Goal: Information Seeking & Learning: Learn about a topic

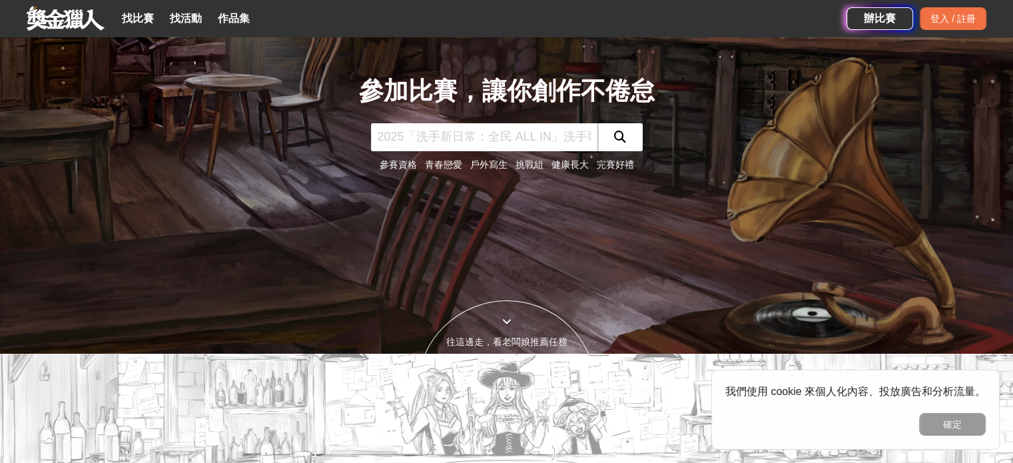
scroll to position [111, 0]
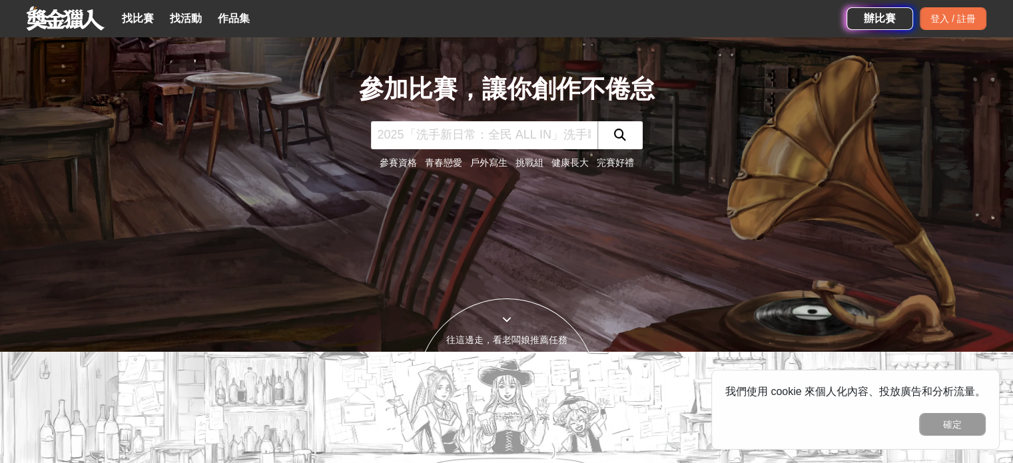
click at [440, 167] on link "青春戀愛" at bounding box center [443, 162] width 37 height 11
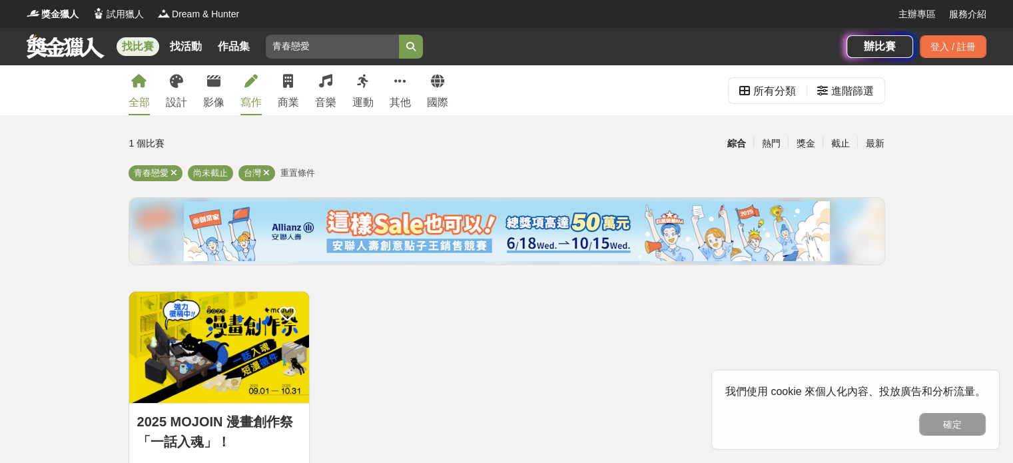
click at [246, 77] on icon at bounding box center [251, 81] width 13 height 13
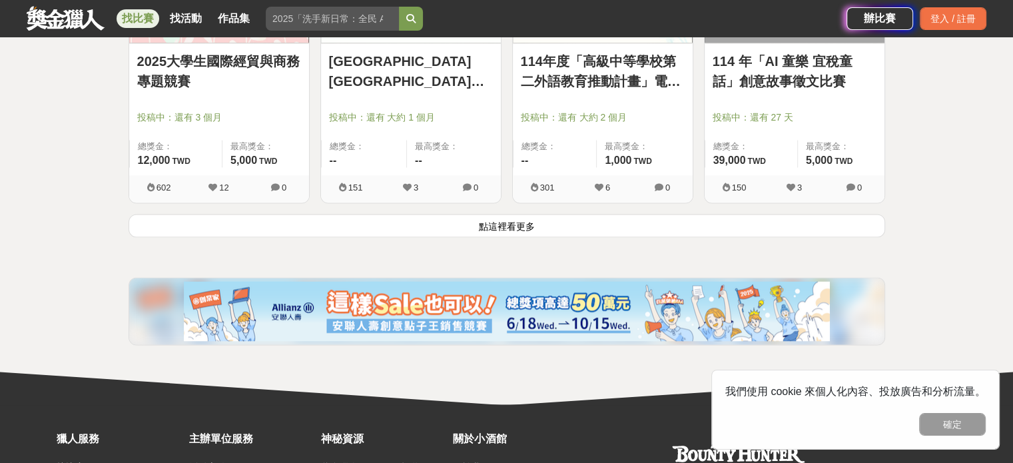
scroll to position [1775, 0]
click at [332, 227] on button "點這裡看更多" at bounding box center [507, 225] width 757 height 23
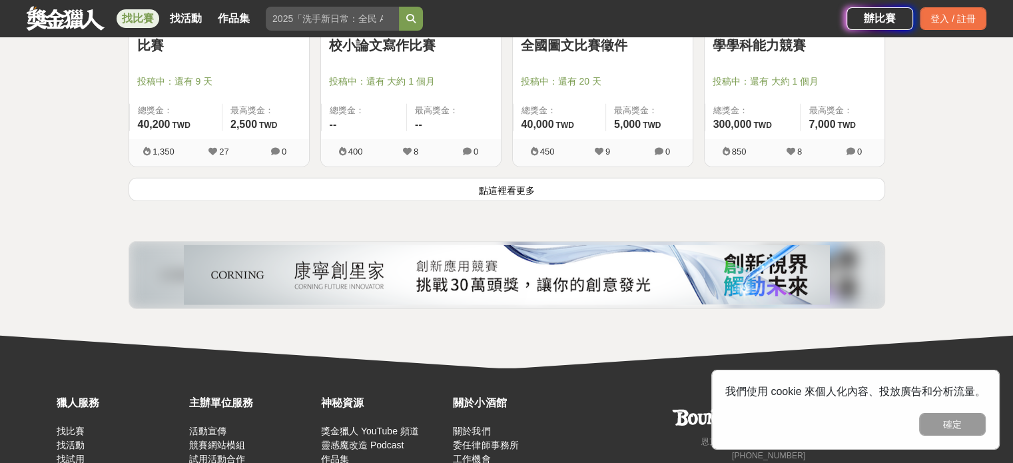
scroll to position [3516, 0]
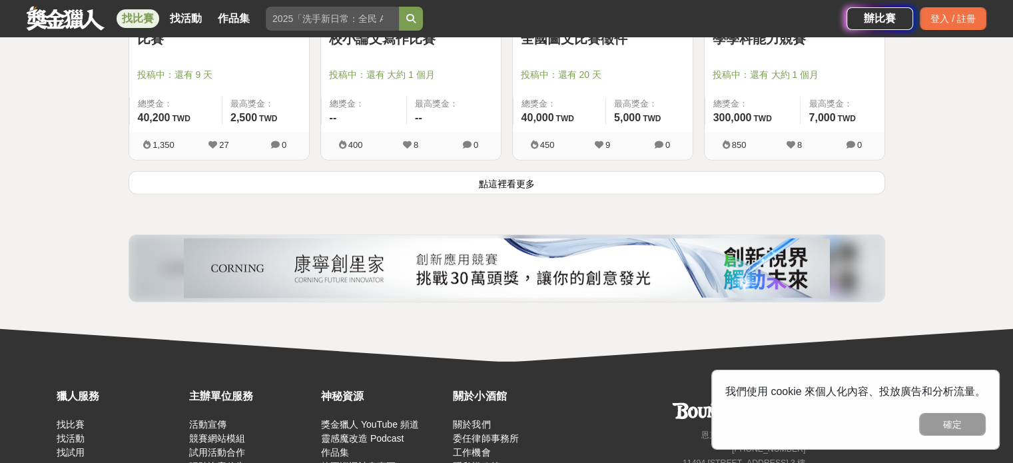
click at [398, 180] on button "點這裡看更多" at bounding box center [507, 182] width 757 height 23
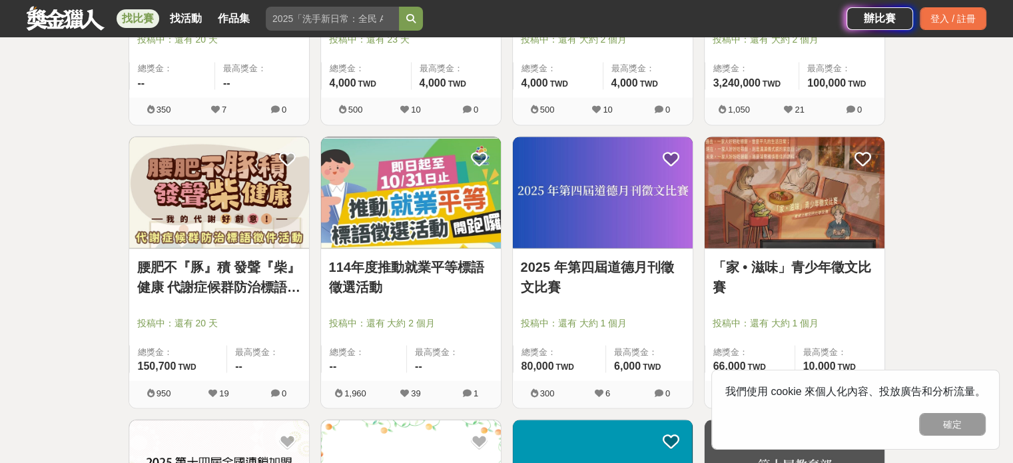
scroll to position [2419, 0]
click at [365, 256] on link "114年度推動就業平等標語徵選活動" at bounding box center [411, 276] width 164 height 40
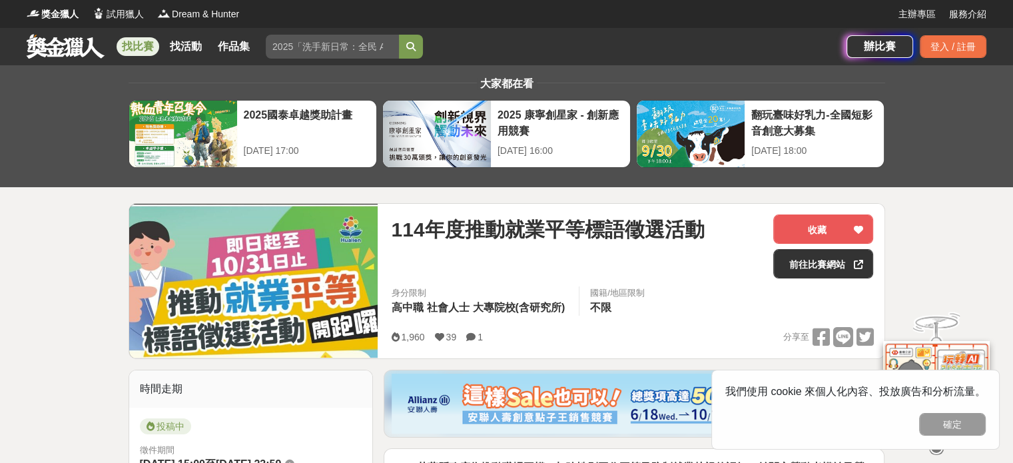
scroll to position [4, 0]
